Goal: Task Accomplishment & Management: Use online tool/utility

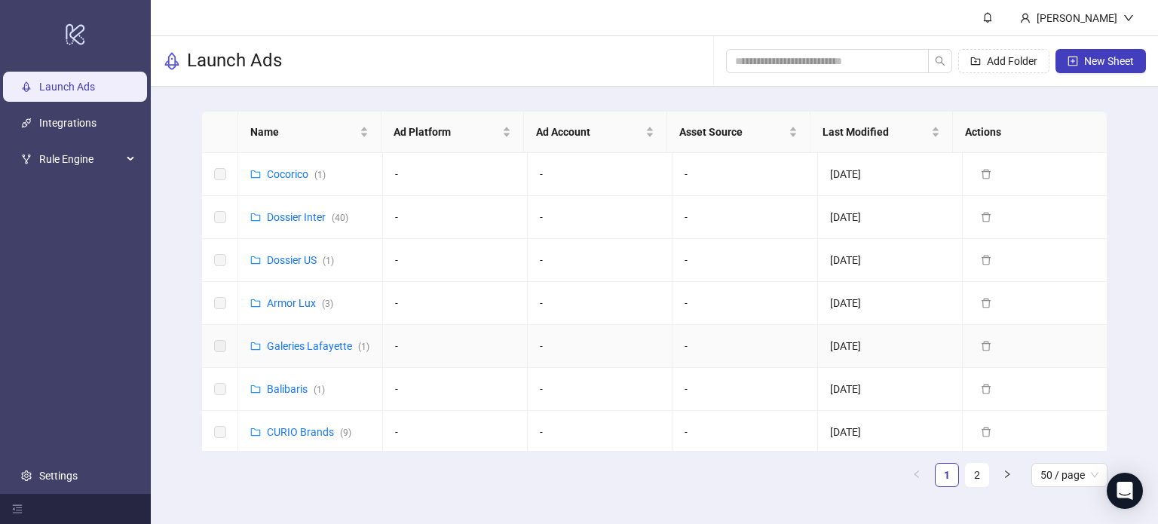
click at [286, 351] on div "Galeries Lafayette ( 1 )" at bounding box center [318, 346] width 103 height 17
click at [293, 340] on link "Galeries Lafayette ( 1 )" at bounding box center [318, 346] width 103 height 12
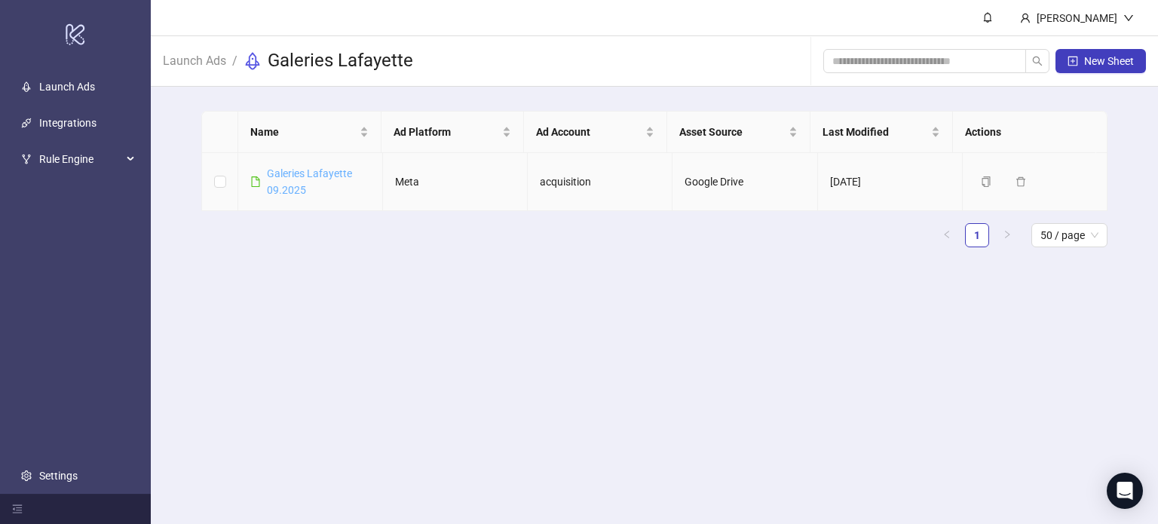
click at [293, 192] on link "Galeries Lafayette 09.2025" at bounding box center [309, 181] width 85 height 29
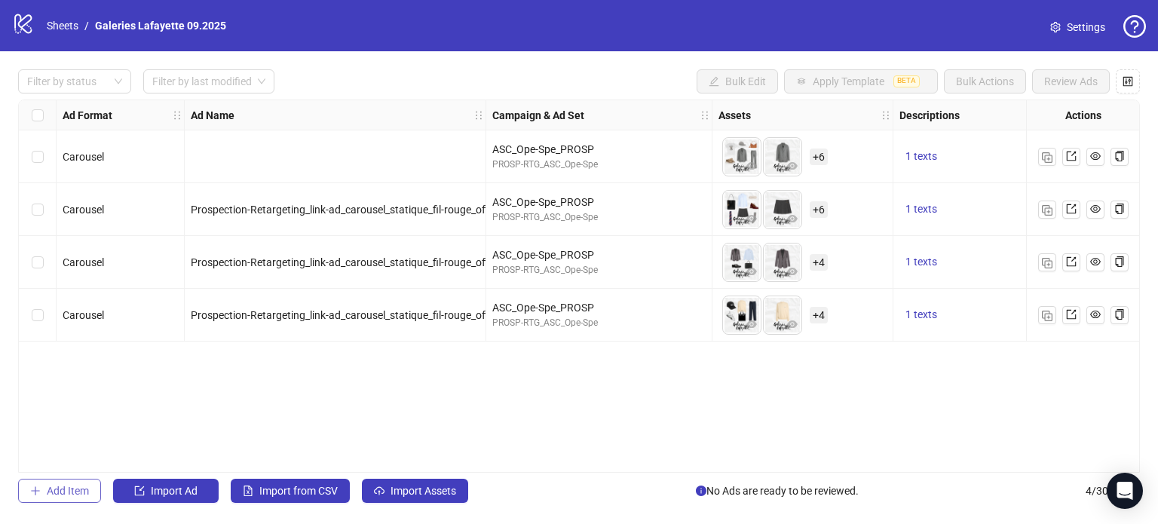
click at [36, 489] on icon "plus" at bounding box center [35, 491] width 11 height 11
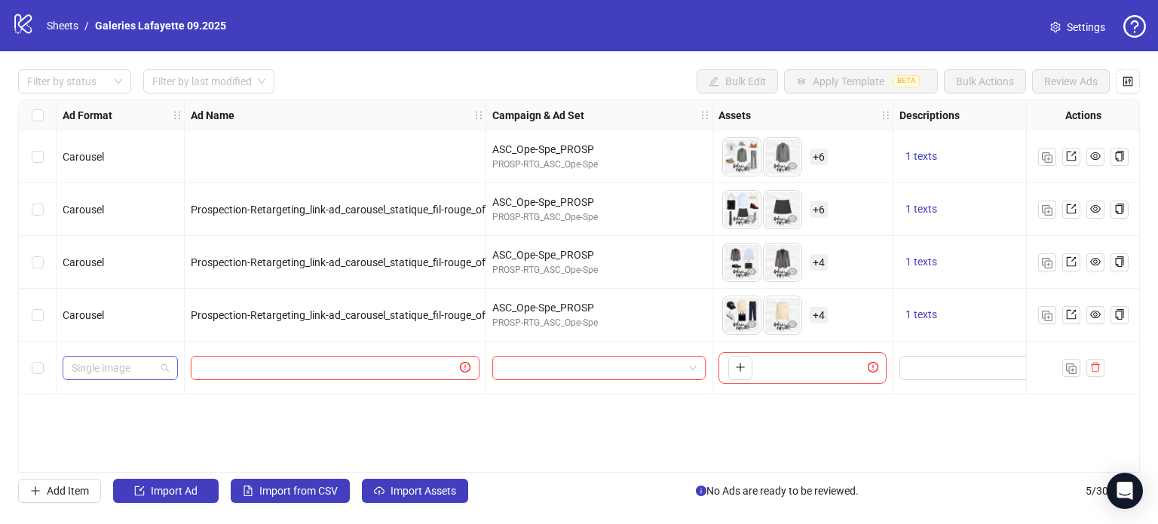
click at [97, 363] on span "Single image" at bounding box center [120, 368] width 97 height 23
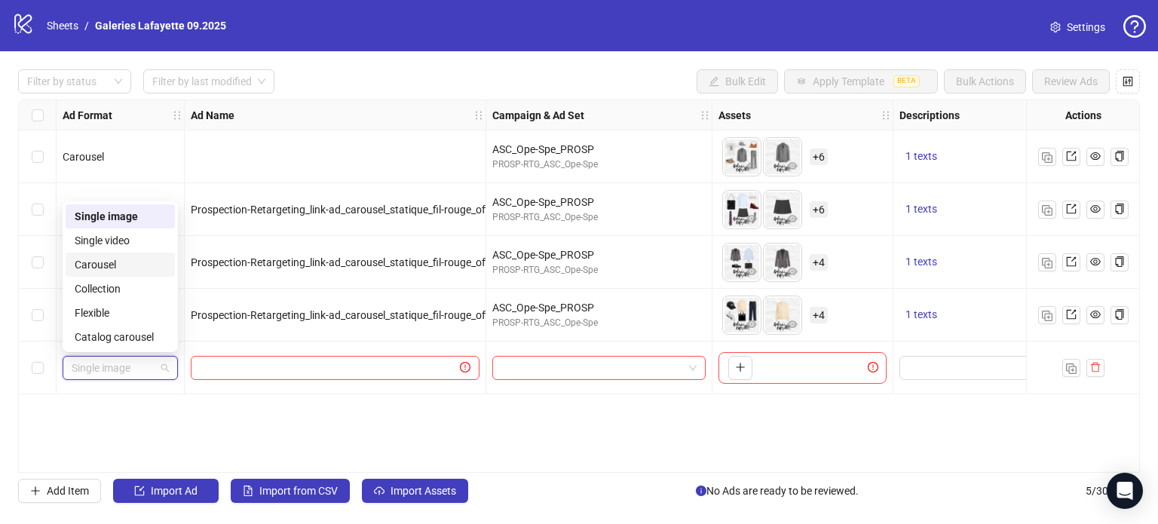
drag, startPoint x: 125, startPoint y: 259, endPoint x: 144, endPoint y: 264, distance: 19.4
click at [126, 259] on div "Carousel" at bounding box center [120, 264] width 91 height 17
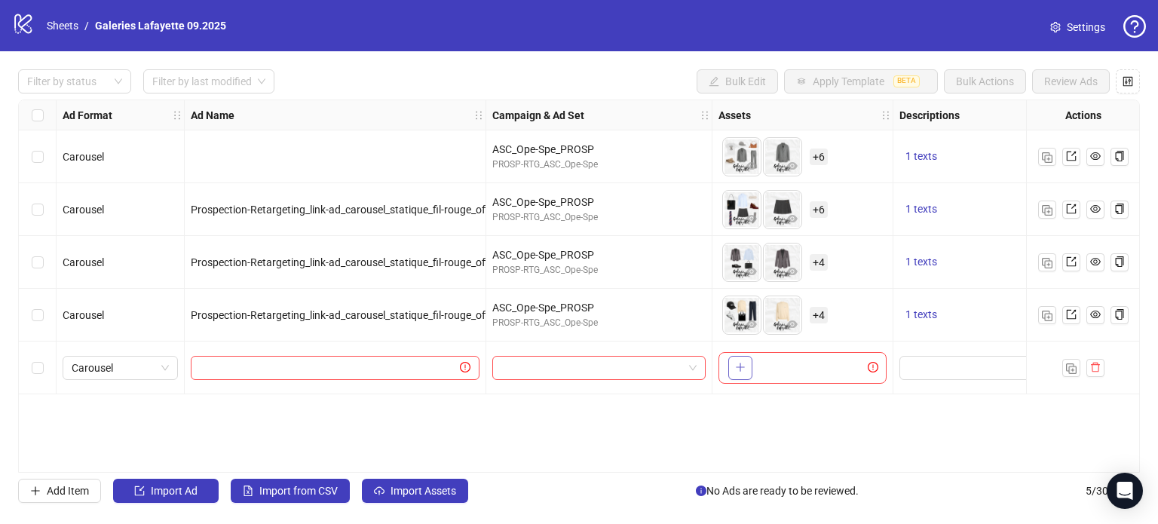
click at [744, 362] on icon "plus" at bounding box center [740, 367] width 11 height 11
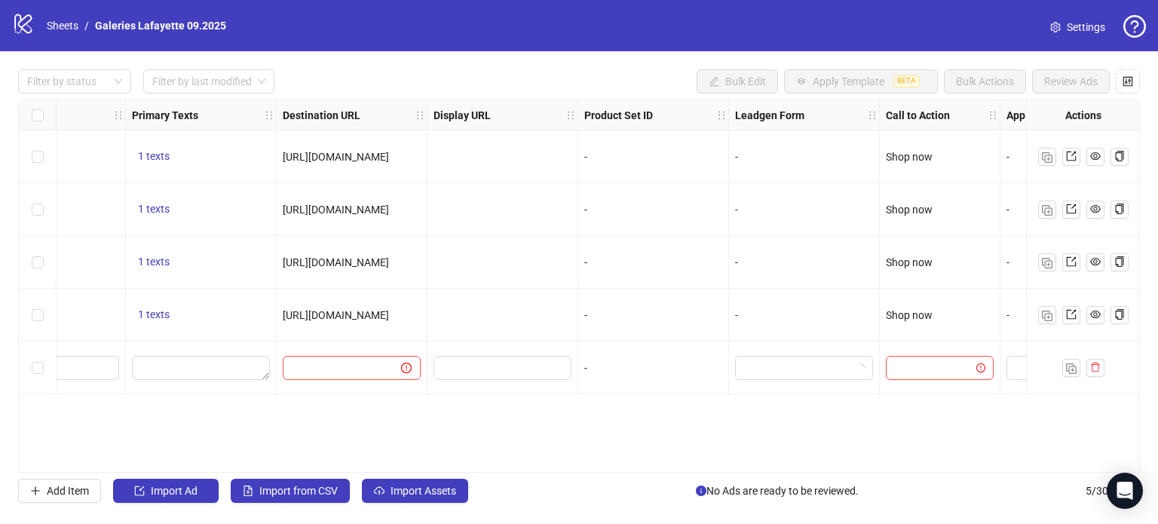
scroll to position [0, 1345]
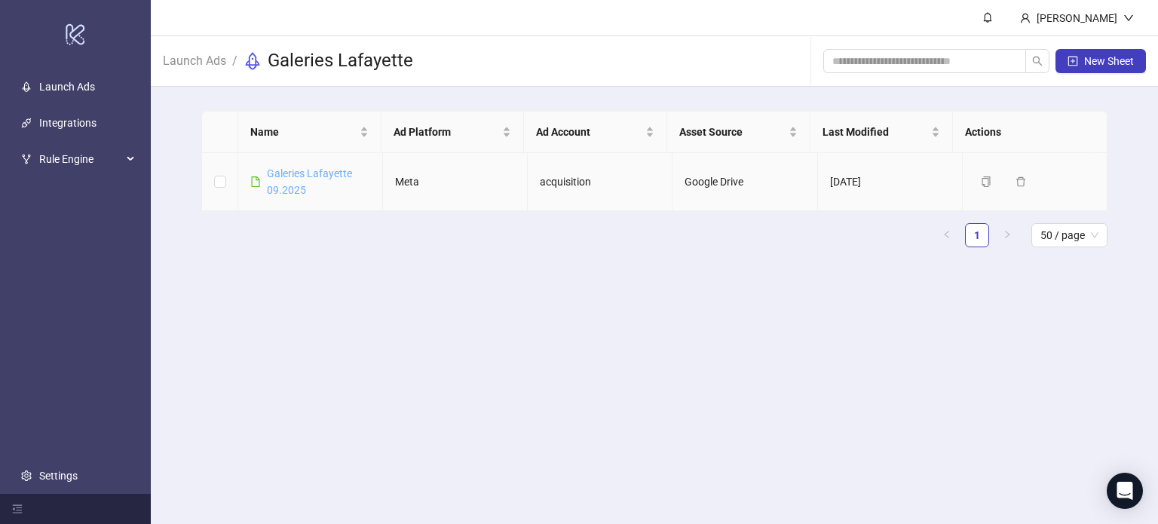
click at [332, 167] on link "Galeries Lafayette 09.2025" at bounding box center [309, 181] width 85 height 29
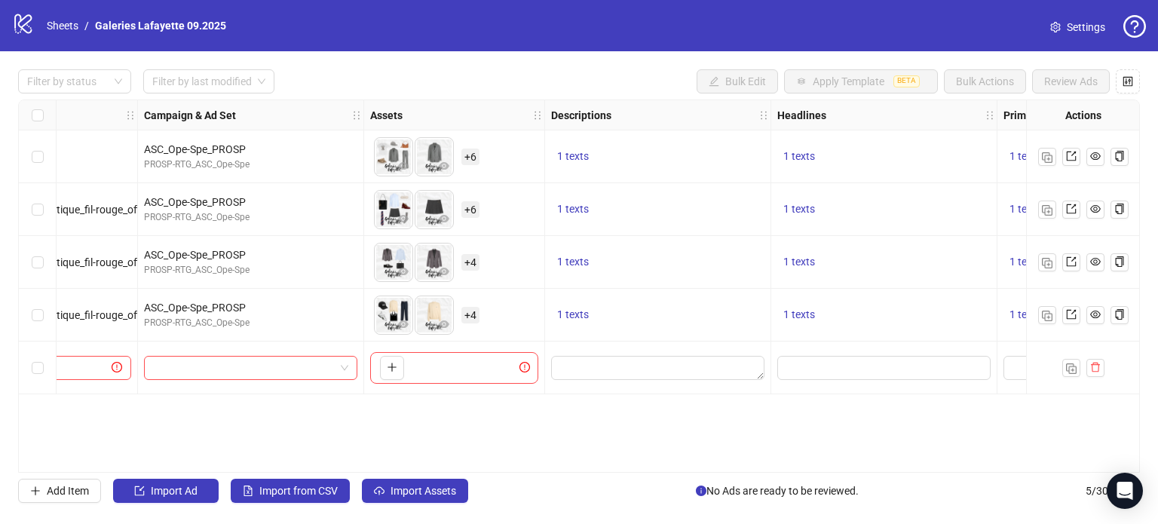
scroll to position [0, 395]
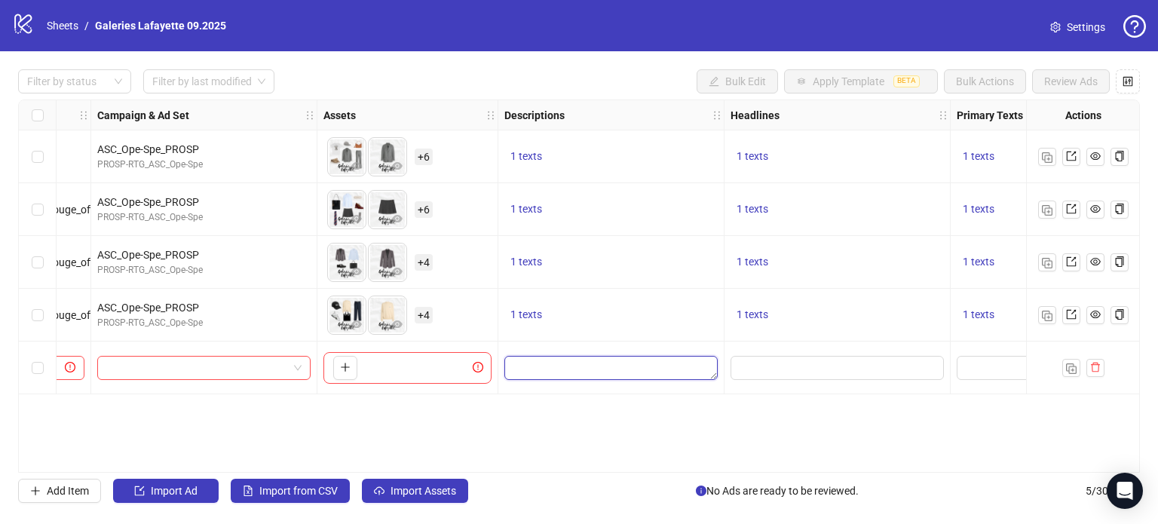
click at [685, 365] on textarea "Edit values" at bounding box center [610, 368] width 213 height 24
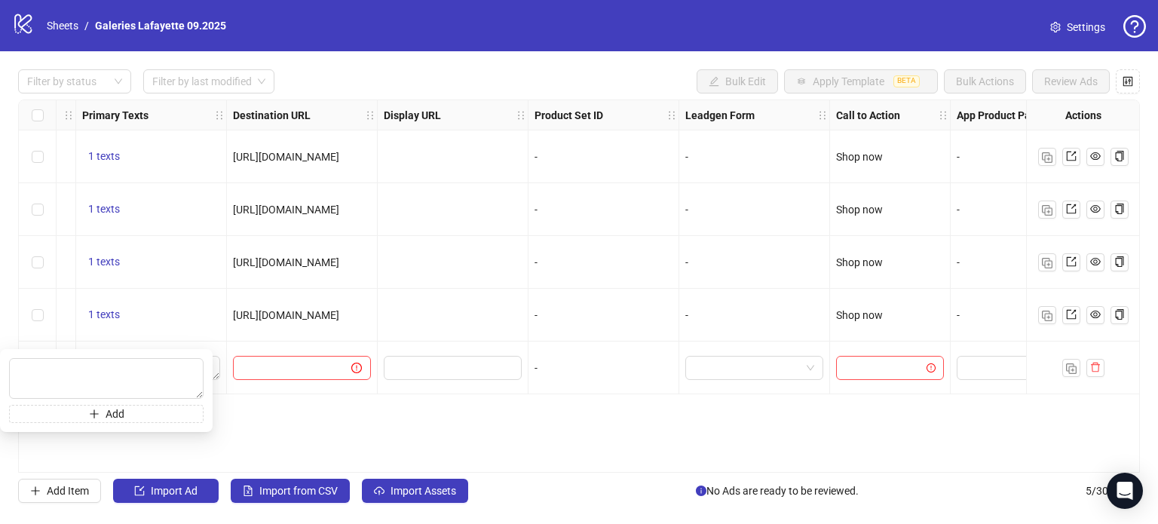
scroll to position [0, 1345]
